Goal: Navigation & Orientation: Go to known website

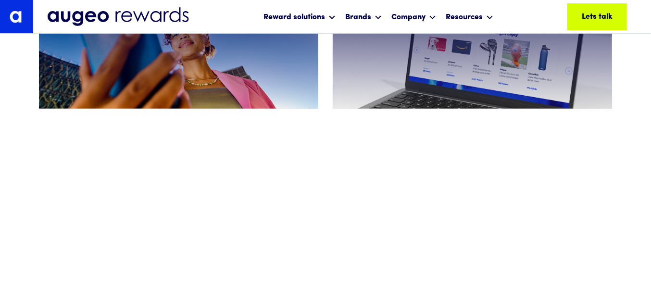
scroll to position [486, 0]
